Goal: Contribute content

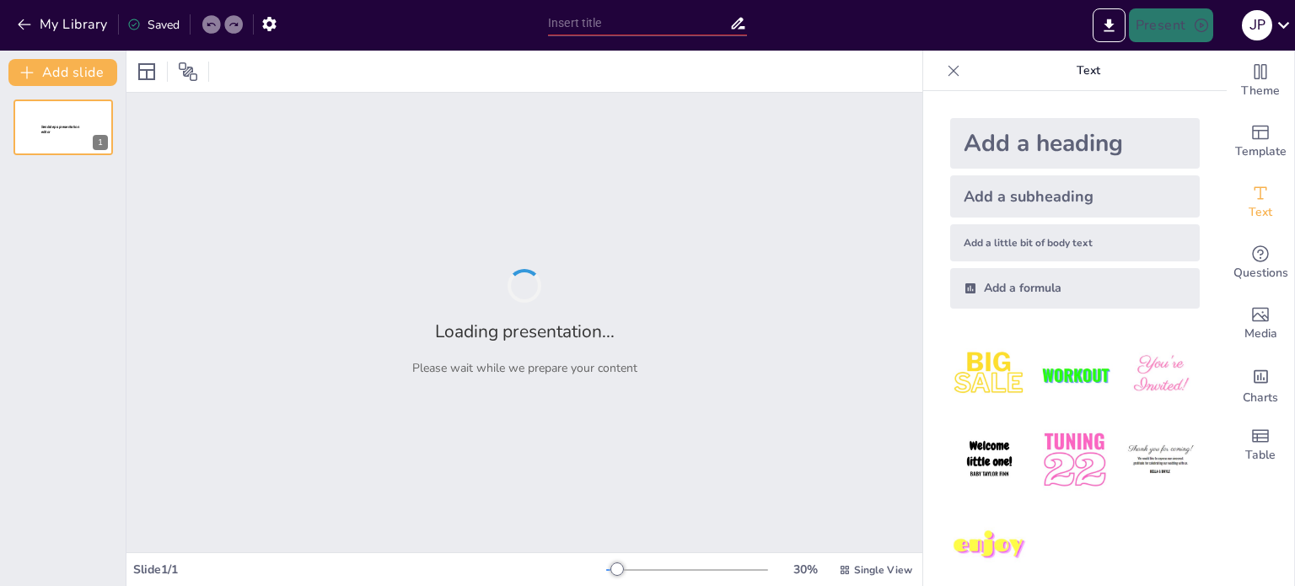
type input "New Sendsteps"
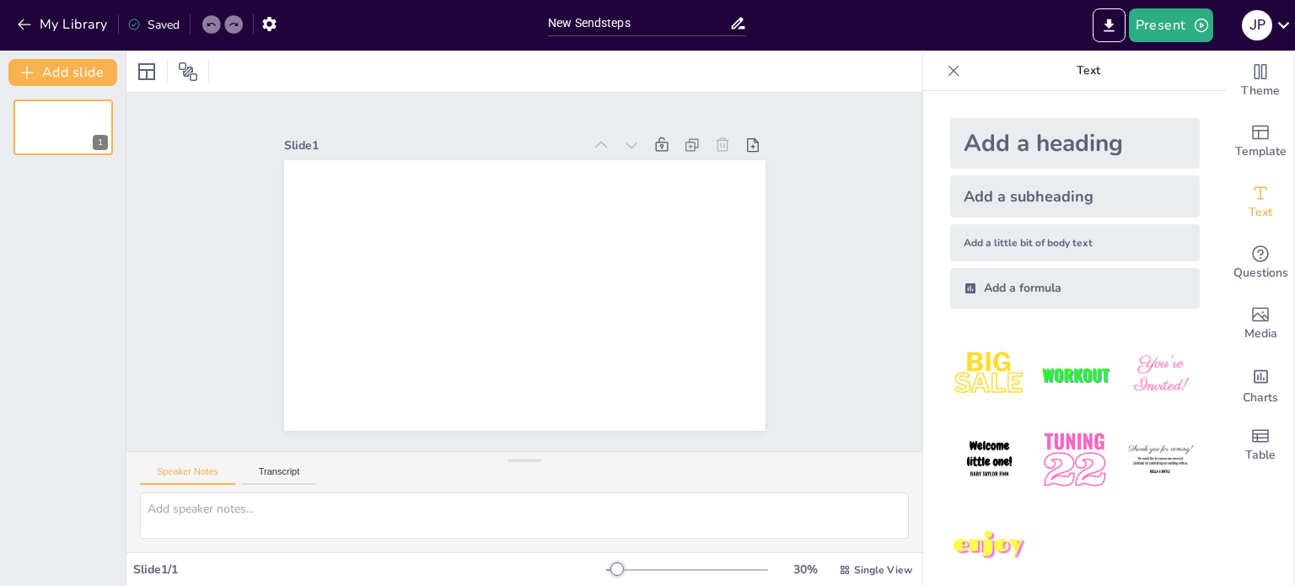
click at [1086, 76] on p "Text" at bounding box center [1088, 71] width 243 height 40
click at [396, 421] on icon at bounding box center [386, 431] width 20 height 20
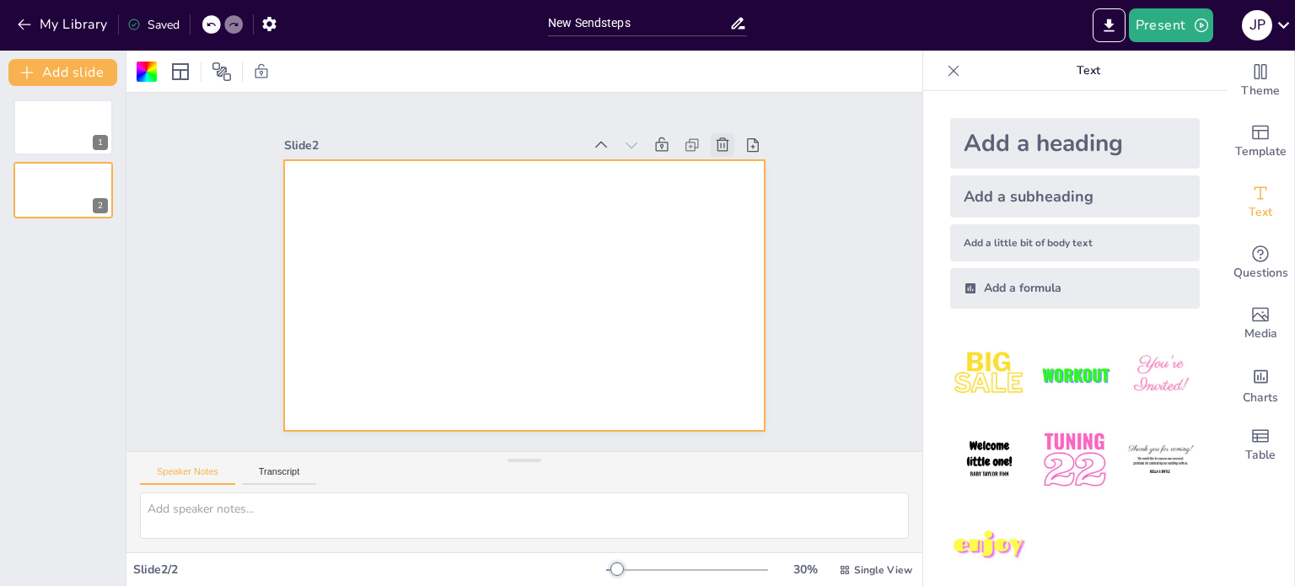
click at [742, 202] on icon at bounding box center [752, 212] width 21 height 21
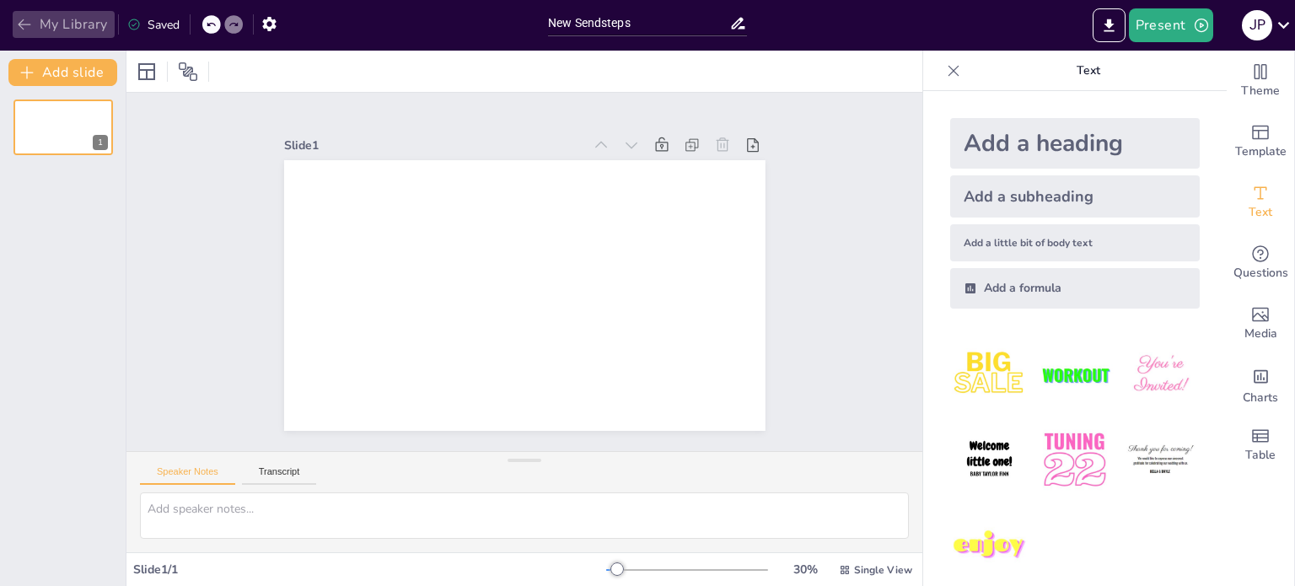
click at [30, 23] on icon "button" at bounding box center [24, 24] width 17 height 17
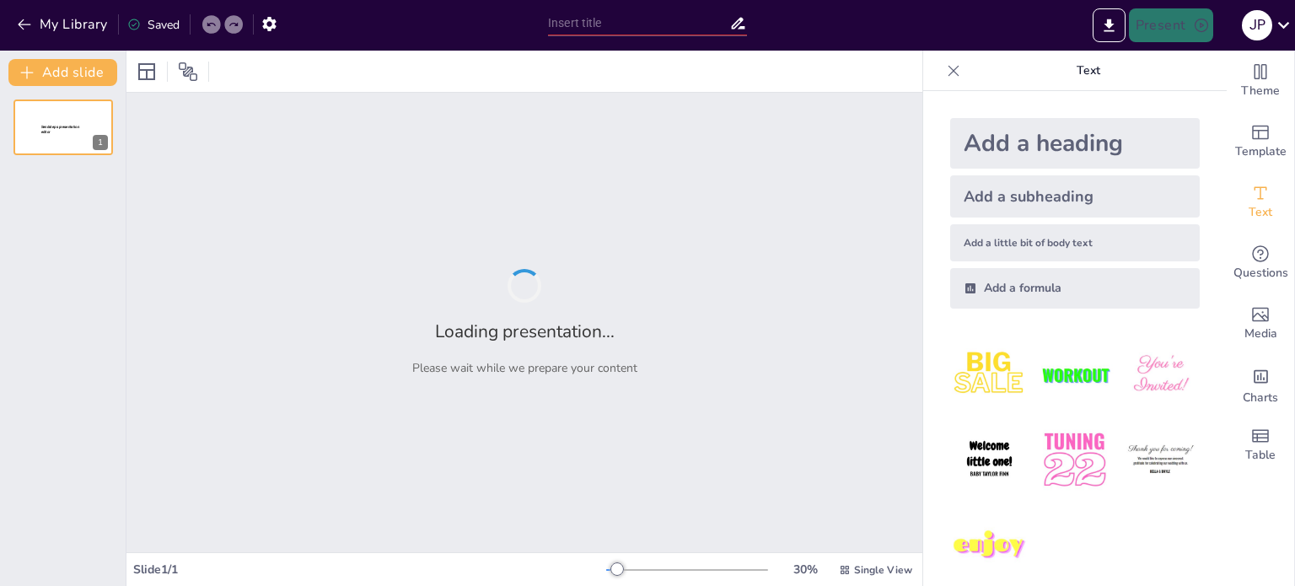
type input "Framework for Disaster Risk Reduction and Management: Linapacan LDRRMP 2026-2028"
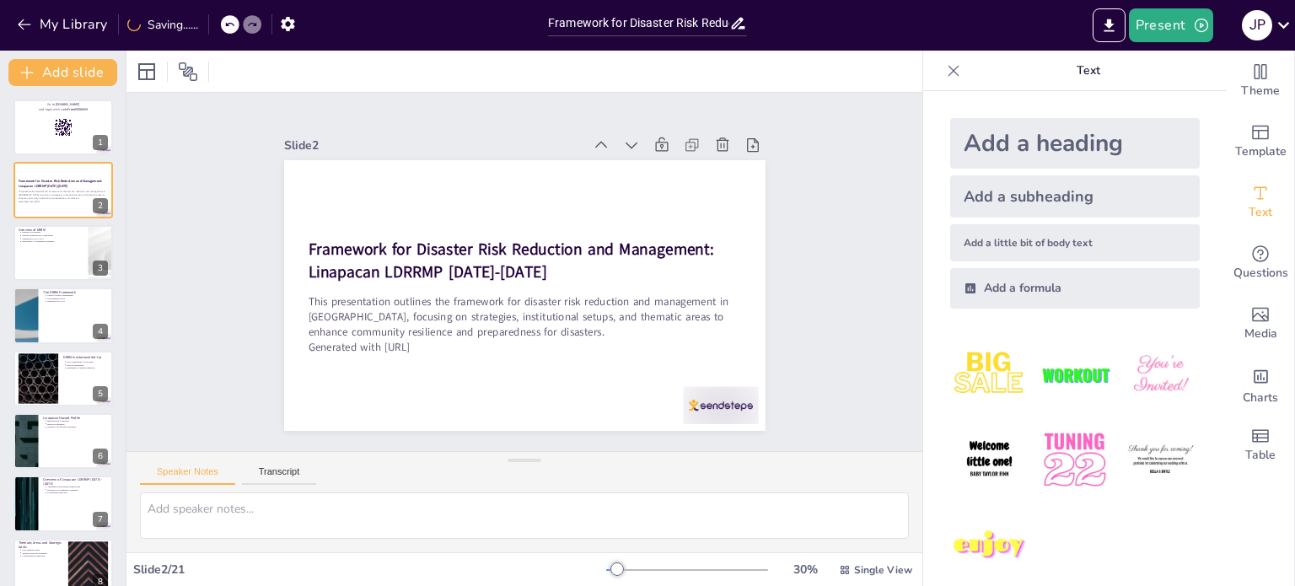
type textarea "DRRM's systematic nature allows for a comprehensive approach to managing risks …"
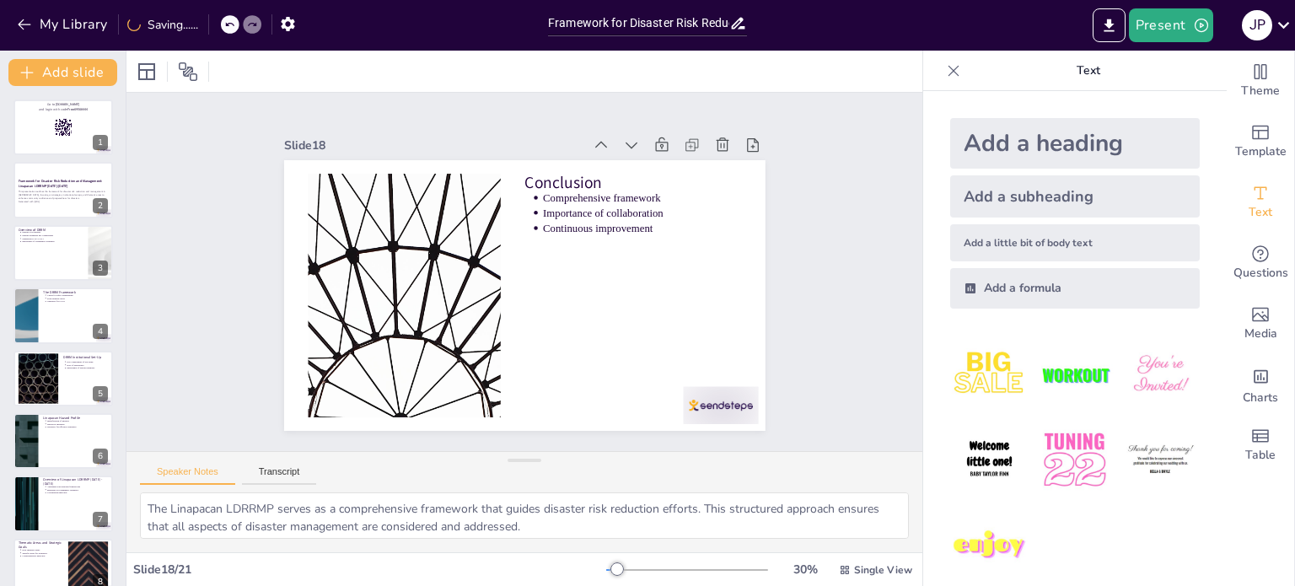
type textarea "The correct answer is "All of the above." DRRM encompasses multiple phases, inc…"
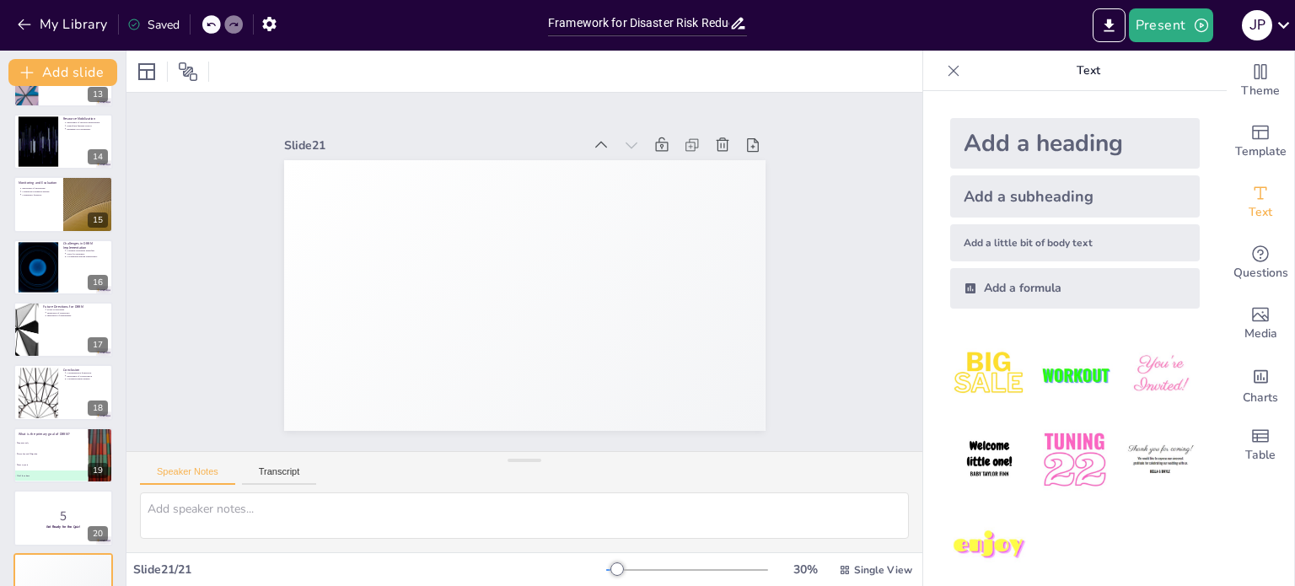
scroll to position [836, 0]
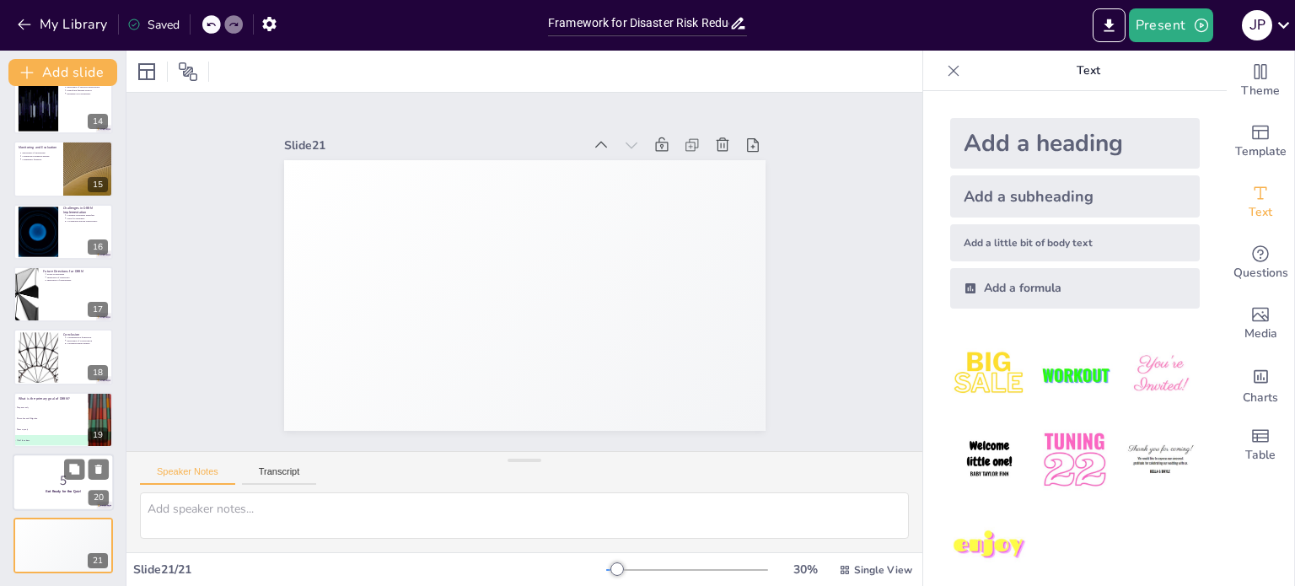
click at [38, 500] on div at bounding box center [63, 482] width 101 height 57
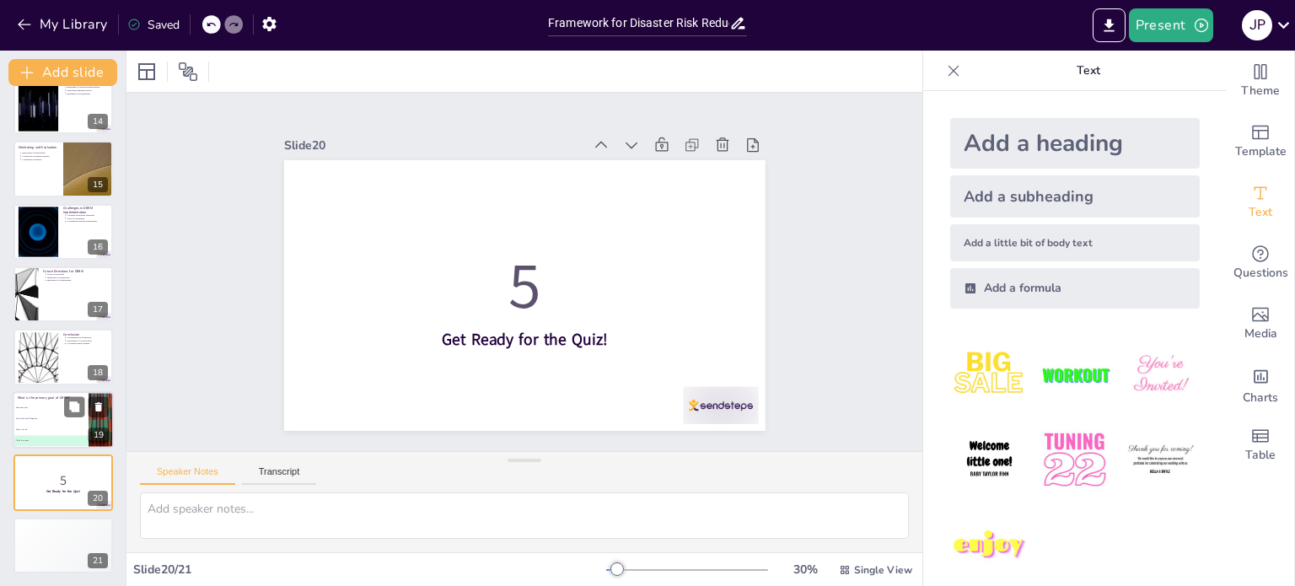
click at [47, 429] on span "C Recovery only" at bounding box center [50, 429] width 74 height 3
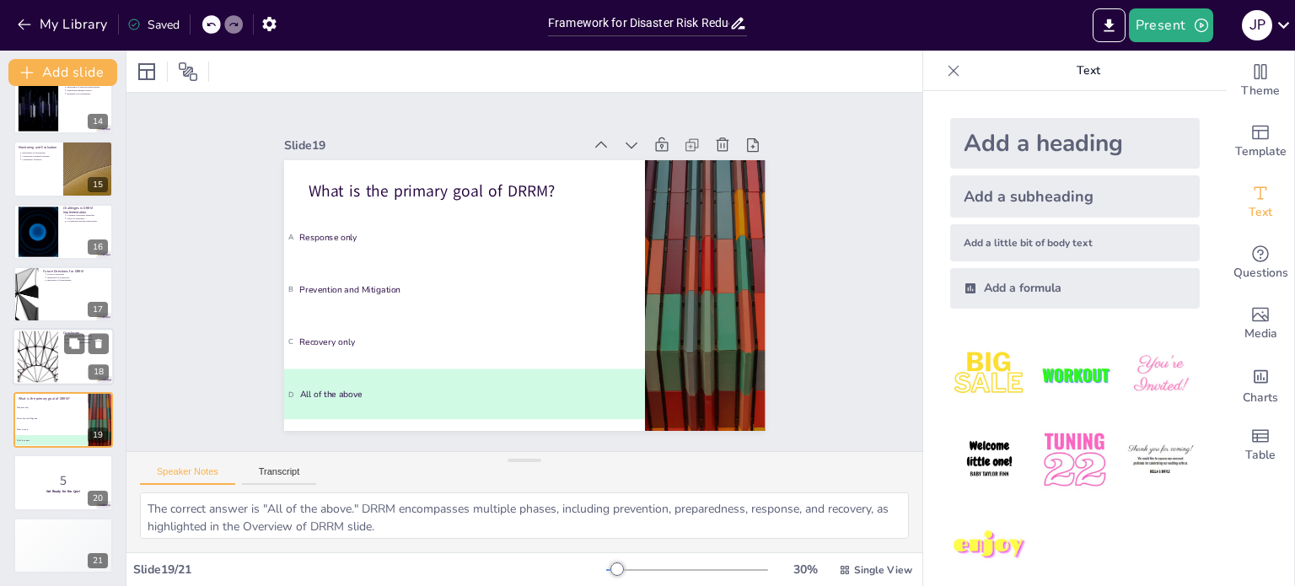
click at [64, 367] on div at bounding box center [63, 357] width 101 height 57
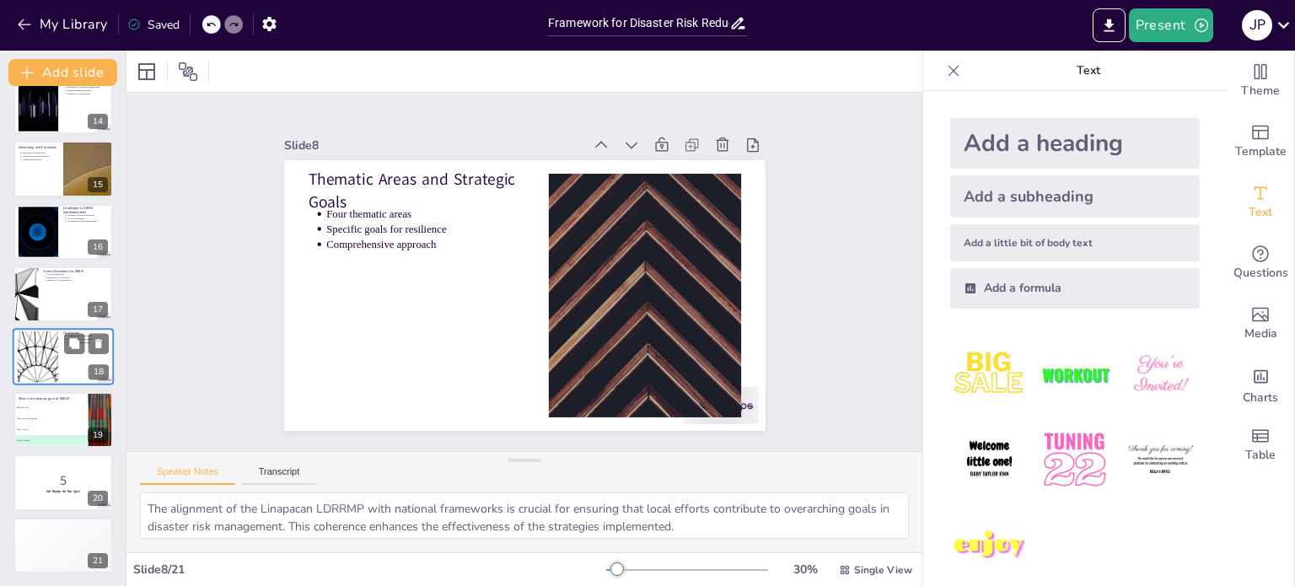
type textarea "Understanding the key components of the DRRM institutional setup is essential f…"
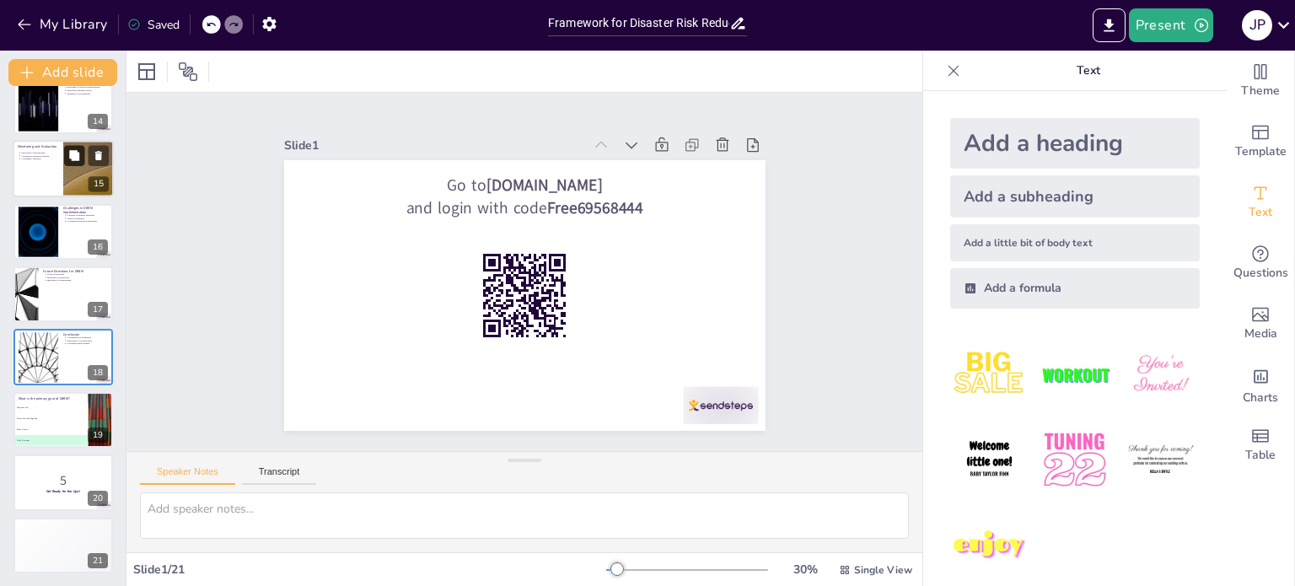
click at [65, 163] on button at bounding box center [74, 156] width 20 height 20
type textarea "Effective monitoring is critical for understanding the impact of DRRM initiativ…"
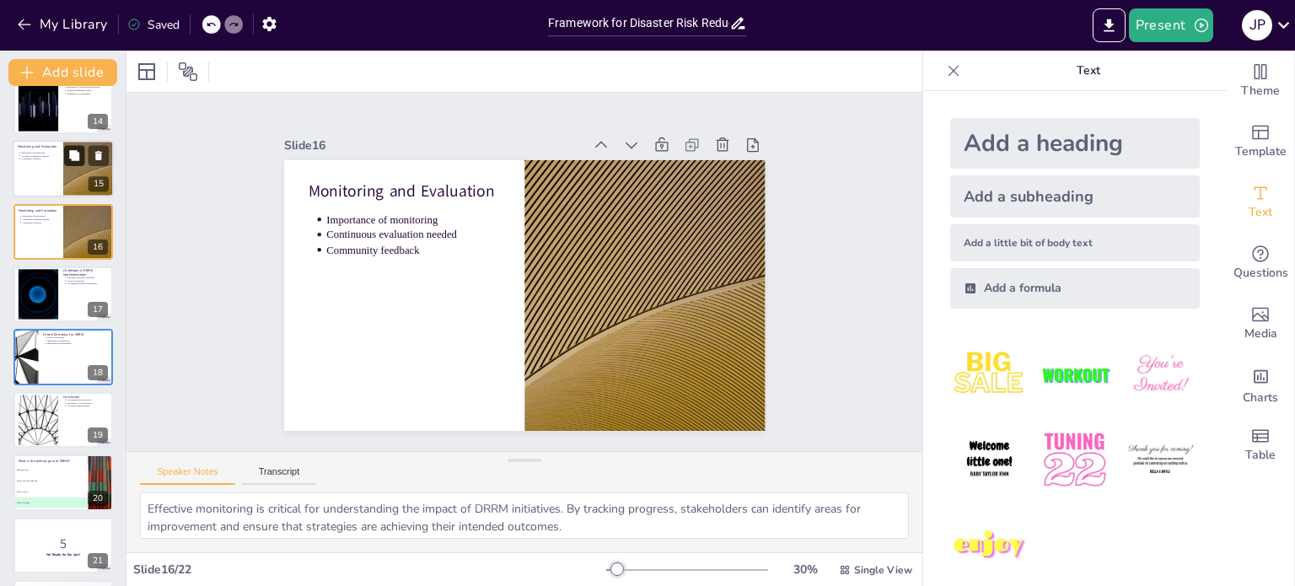
scroll to position [732, 0]
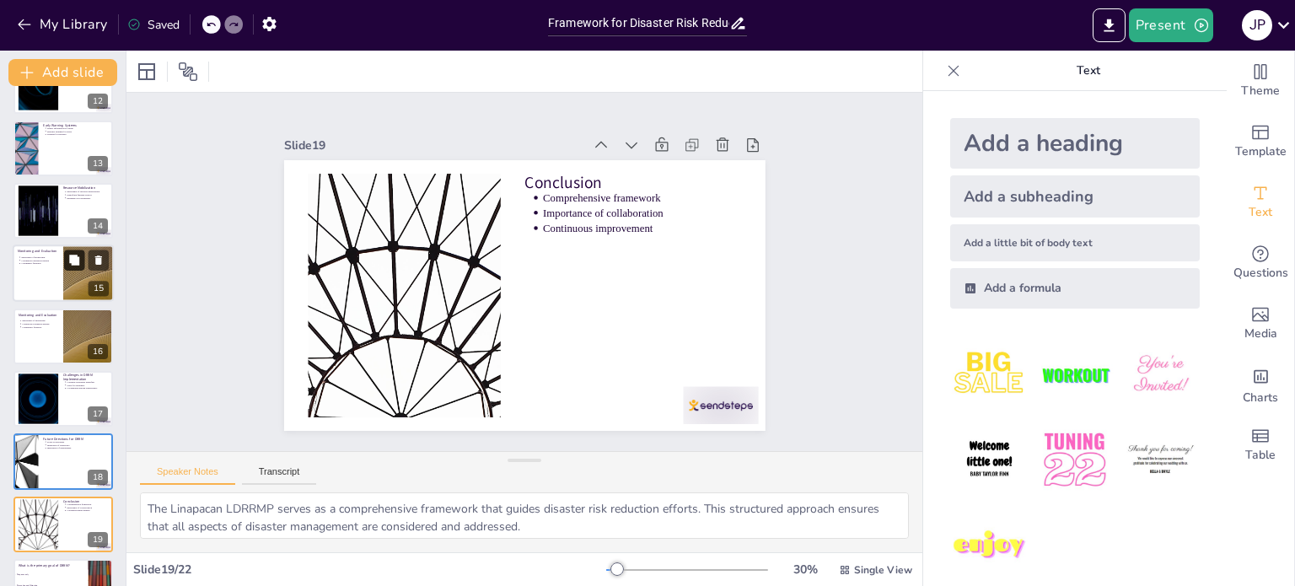
type textarea "The correct answer is "All of the above." DRRM encompasses multiple phases, inc…"
